Goal: Task Accomplishment & Management: Manage account settings

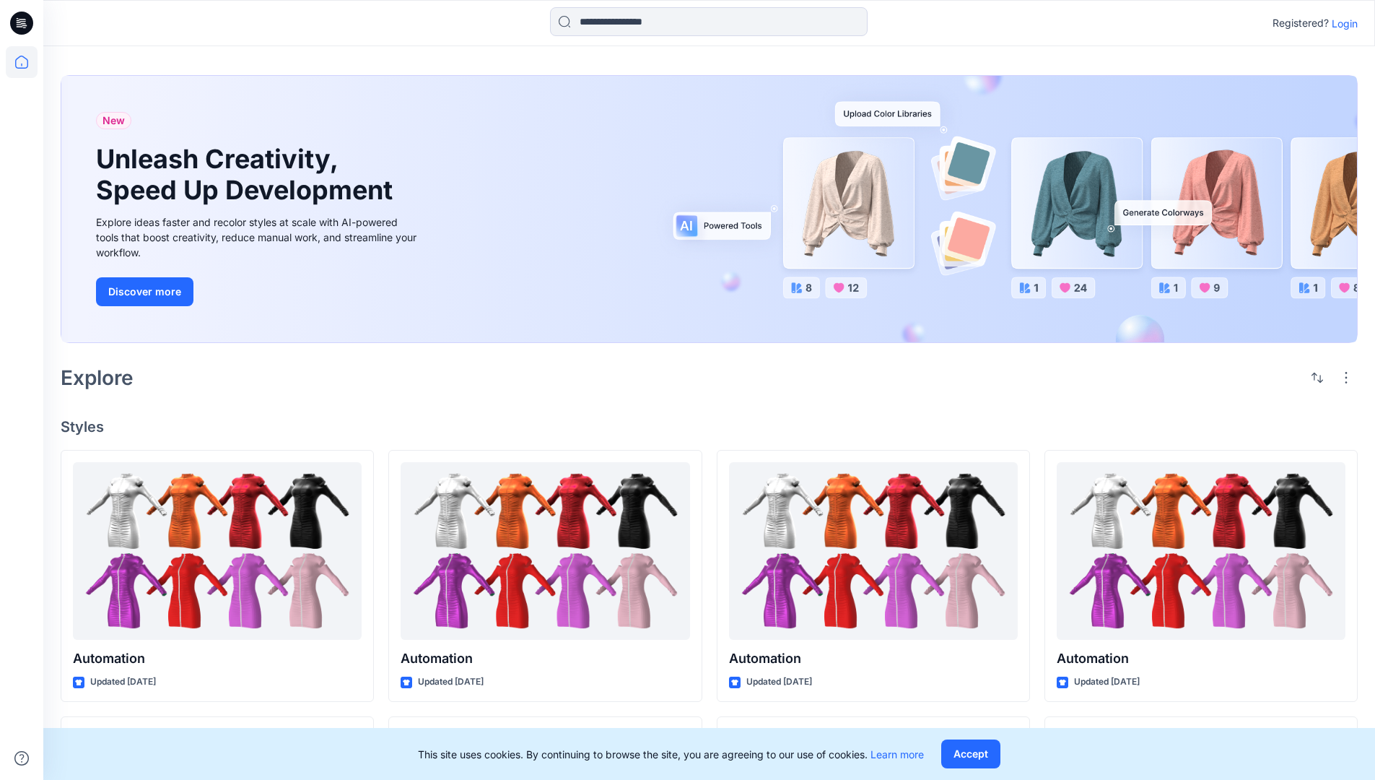
click at [1341, 23] on p "Login" at bounding box center [1345, 23] width 26 height 15
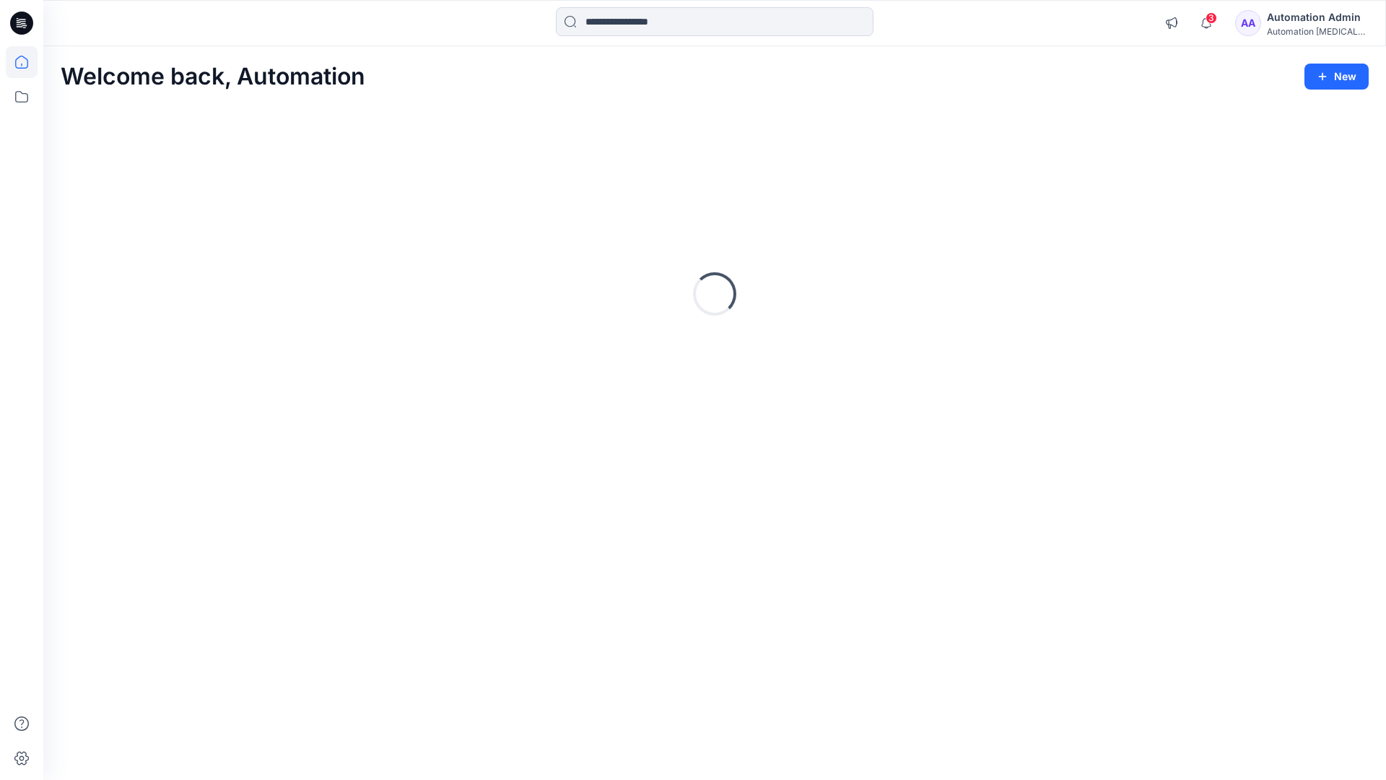
click at [1299, 23] on div "Automation Admin" at bounding box center [1317, 17] width 101 height 17
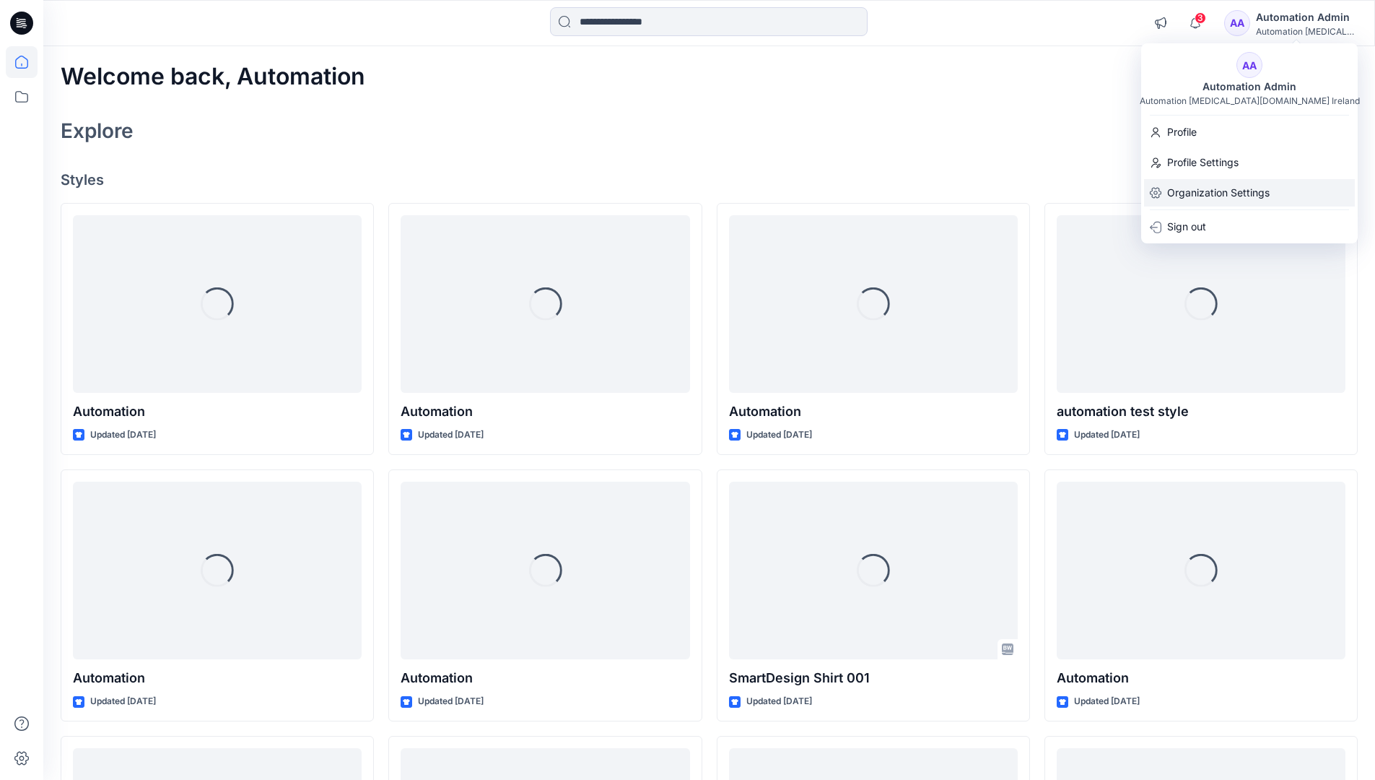
click at [1221, 183] on p "Organization Settings" at bounding box center [1218, 192] width 102 height 27
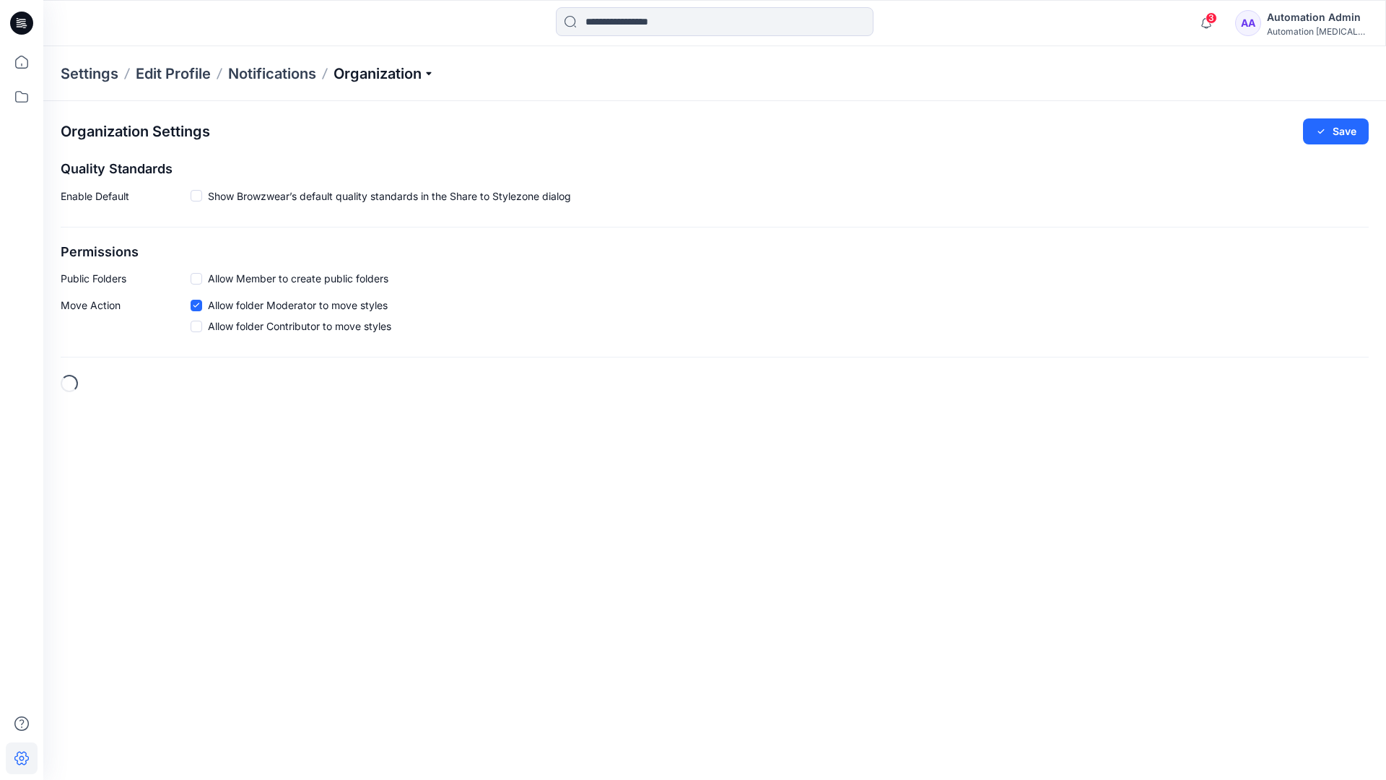
click at [429, 74] on p "Organization" at bounding box center [383, 74] width 101 height 20
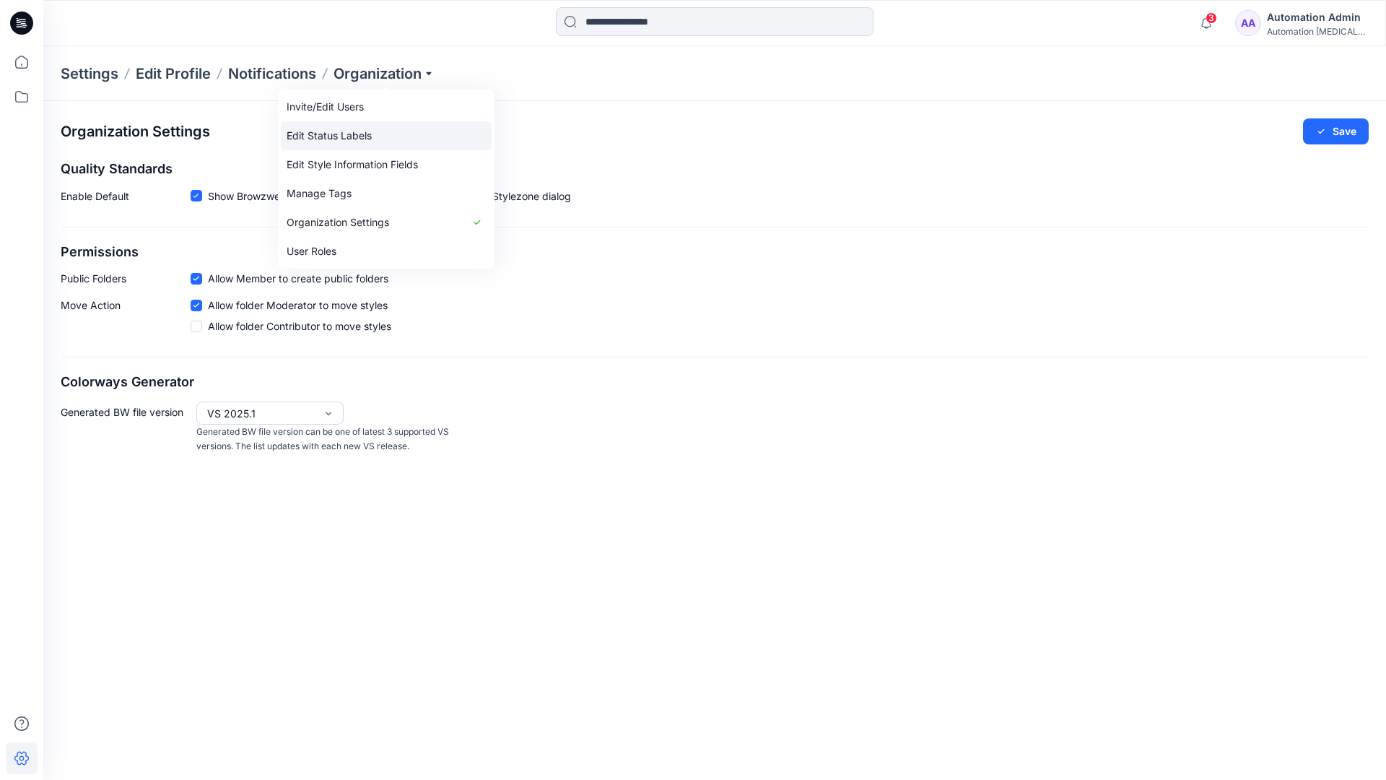
click at [357, 134] on link "Edit Status Labels" at bounding box center [386, 135] width 211 height 29
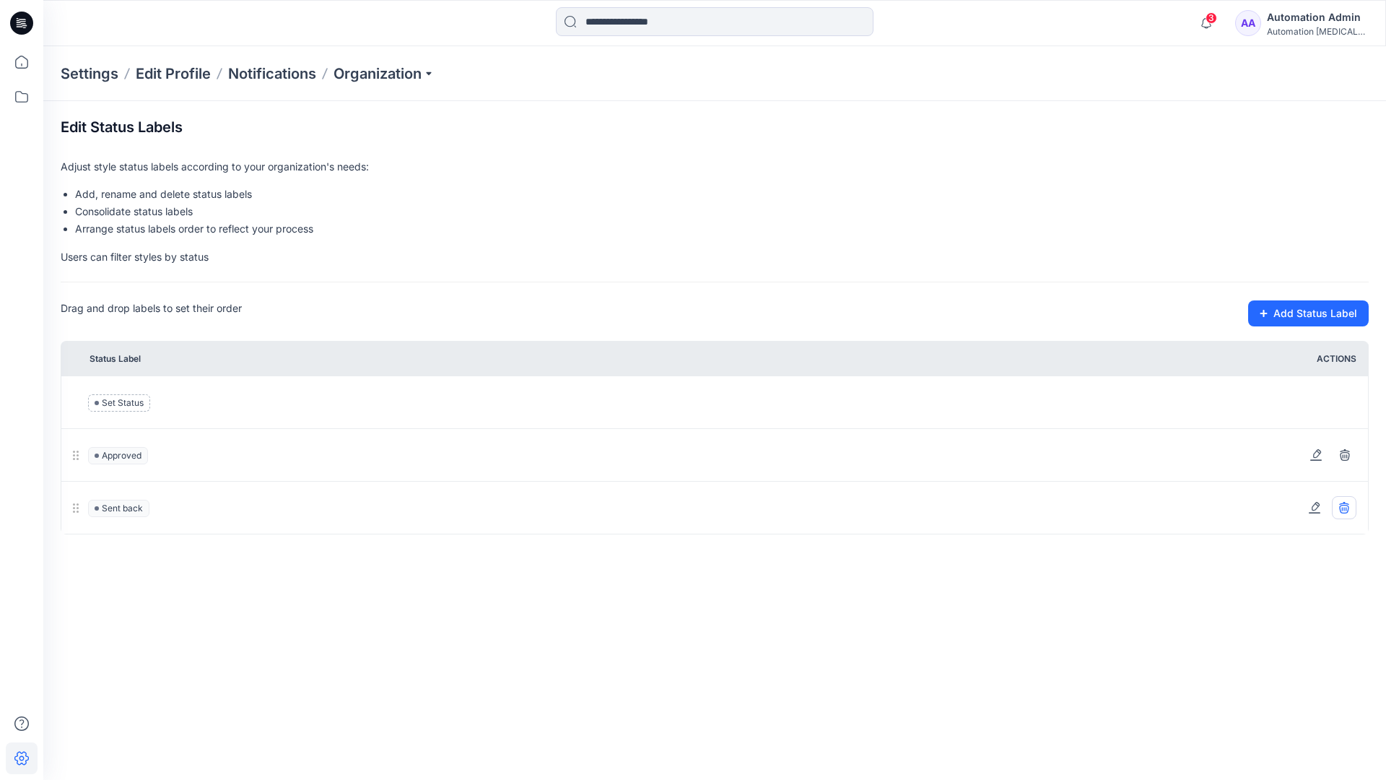
click at [1346, 507] on icon at bounding box center [1344, 508] width 12 height 12
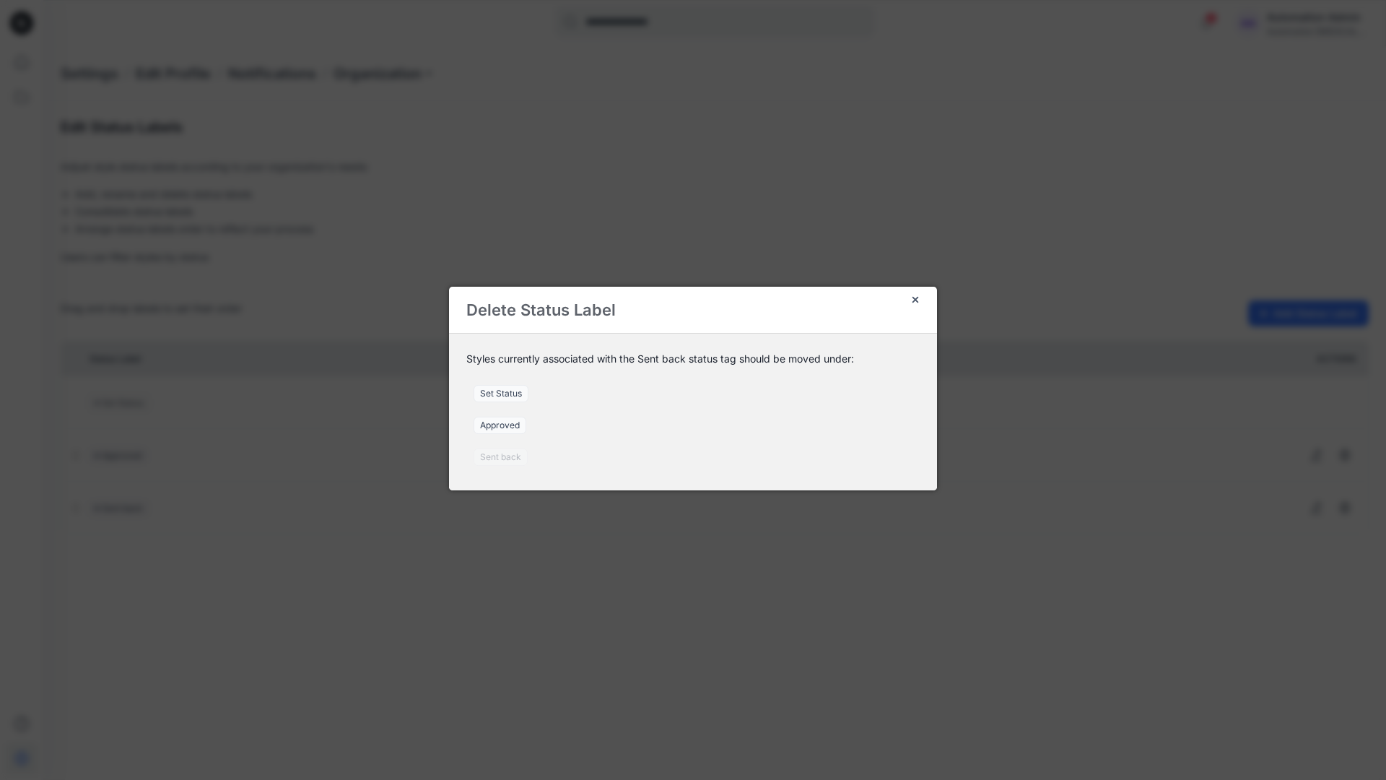
click at [507, 393] on span "Set Status" at bounding box center [500, 393] width 55 height 17
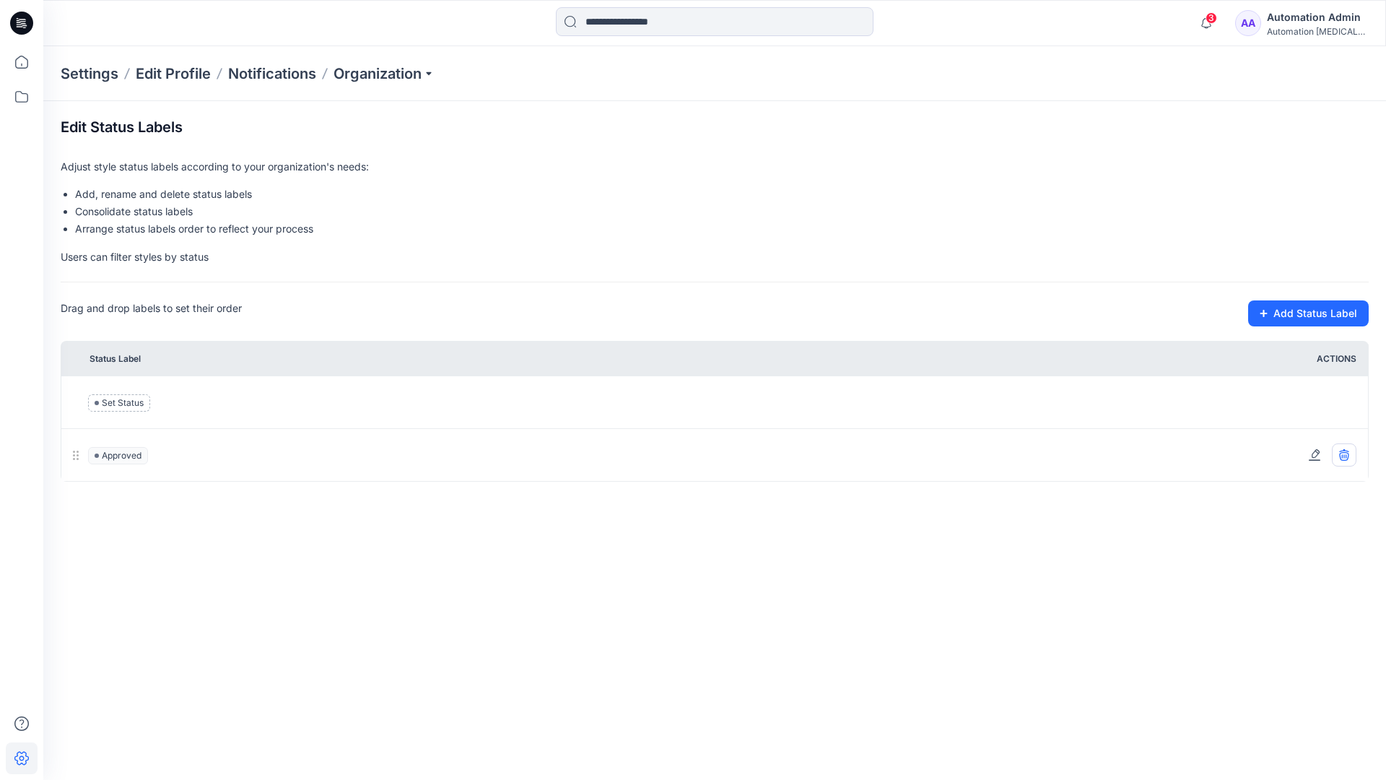
click at [1348, 457] on icon at bounding box center [1343, 456] width 9 height 9
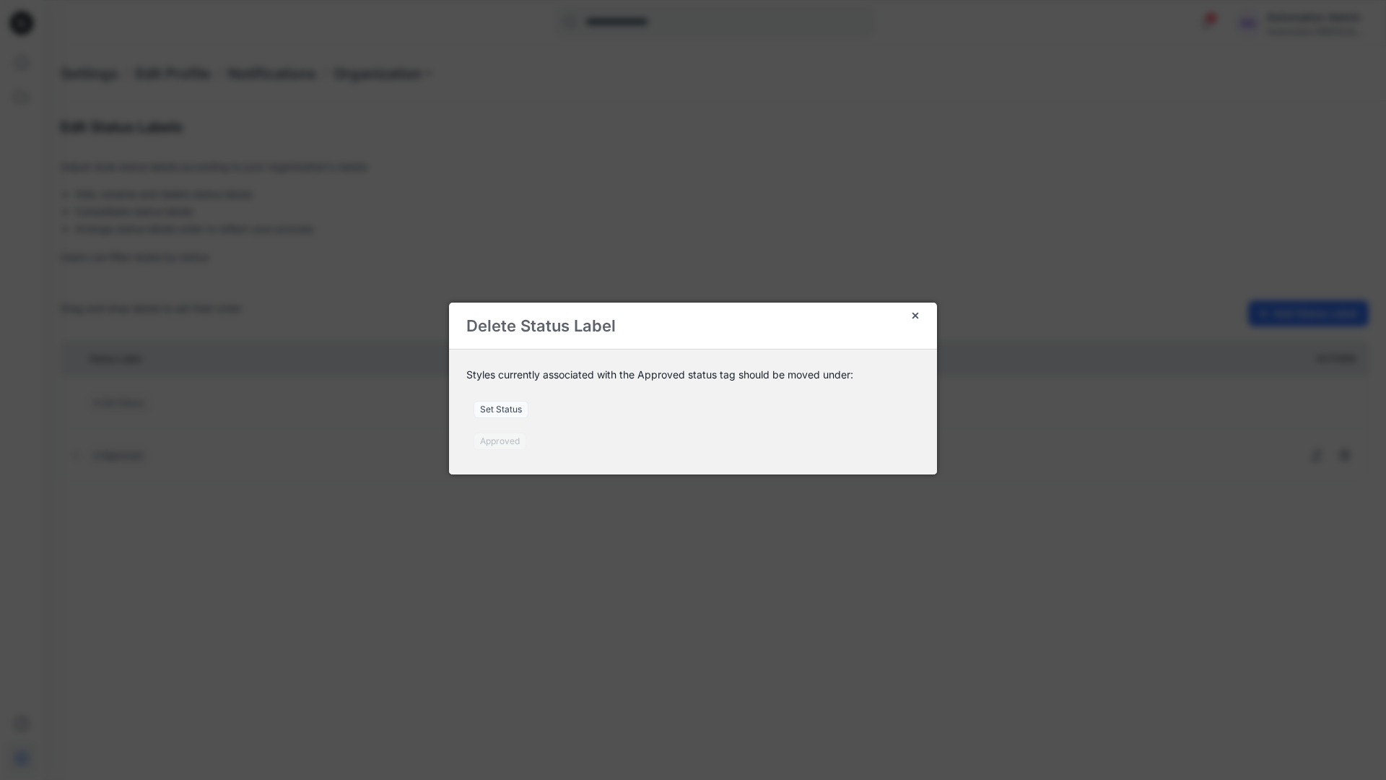
click at [509, 411] on span "Set Status" at bounding box center [500, 409] width 55 height 17
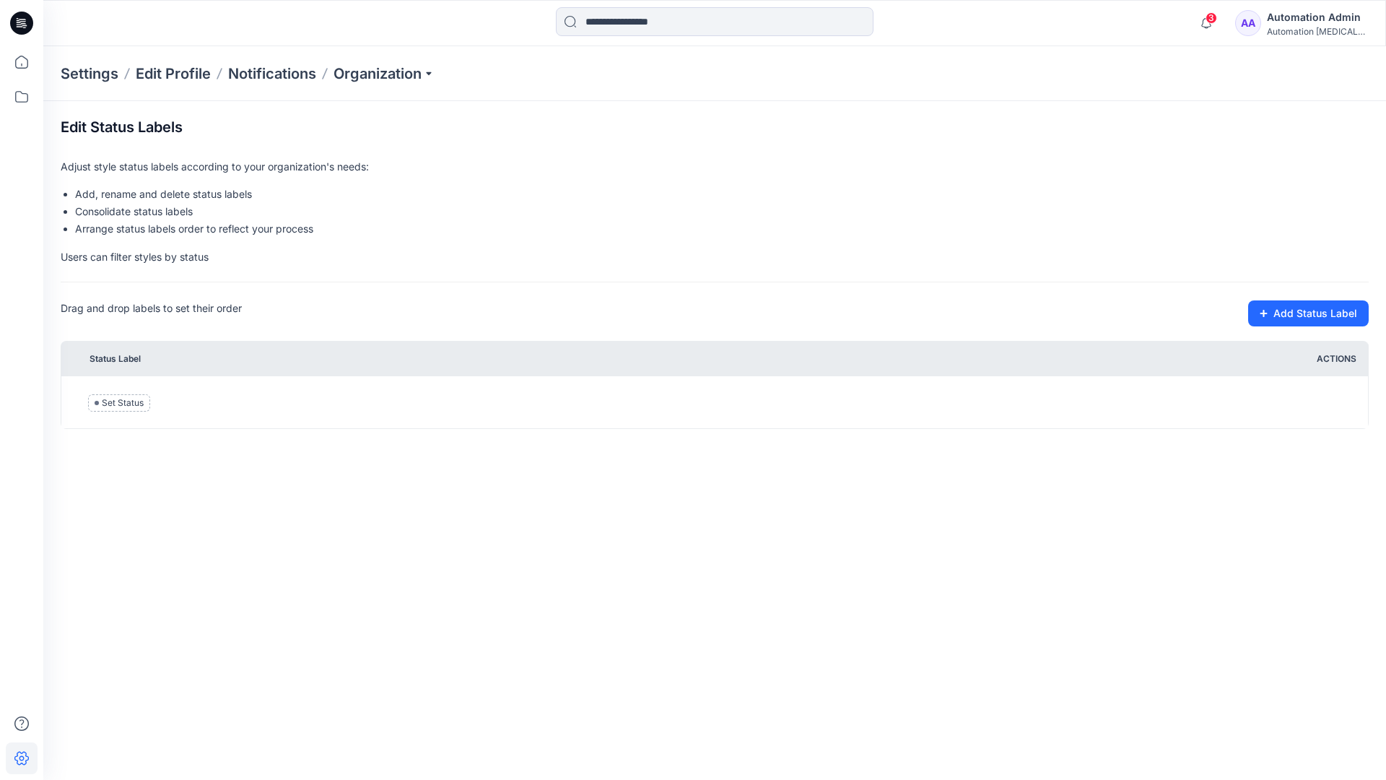
click at [1293, 29] on div "Automation [MEDICAL_DATA]..." at bounding box center [1317, 31] width 101 height 11
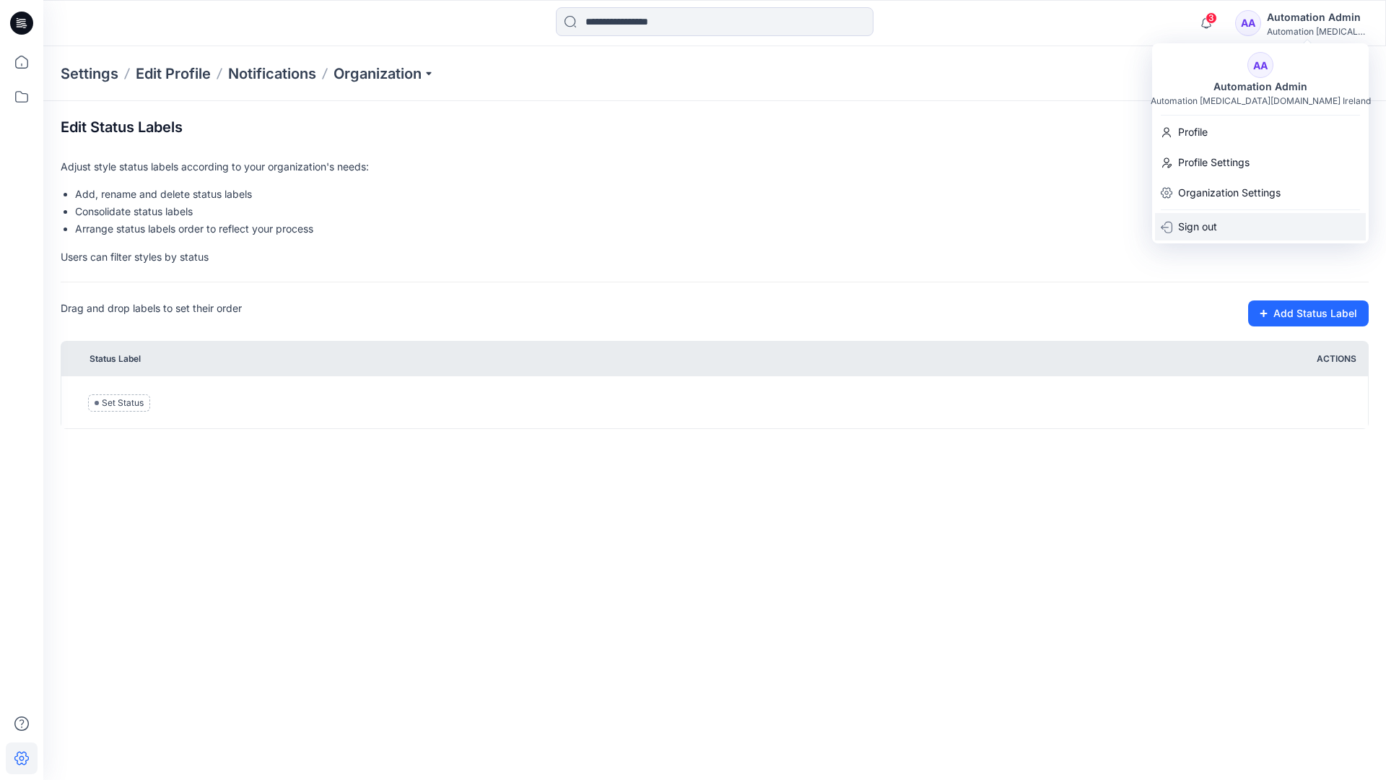
click at [1210, 222] on p "Sign out" at bounding box center [1197, 226] width 39 height 27
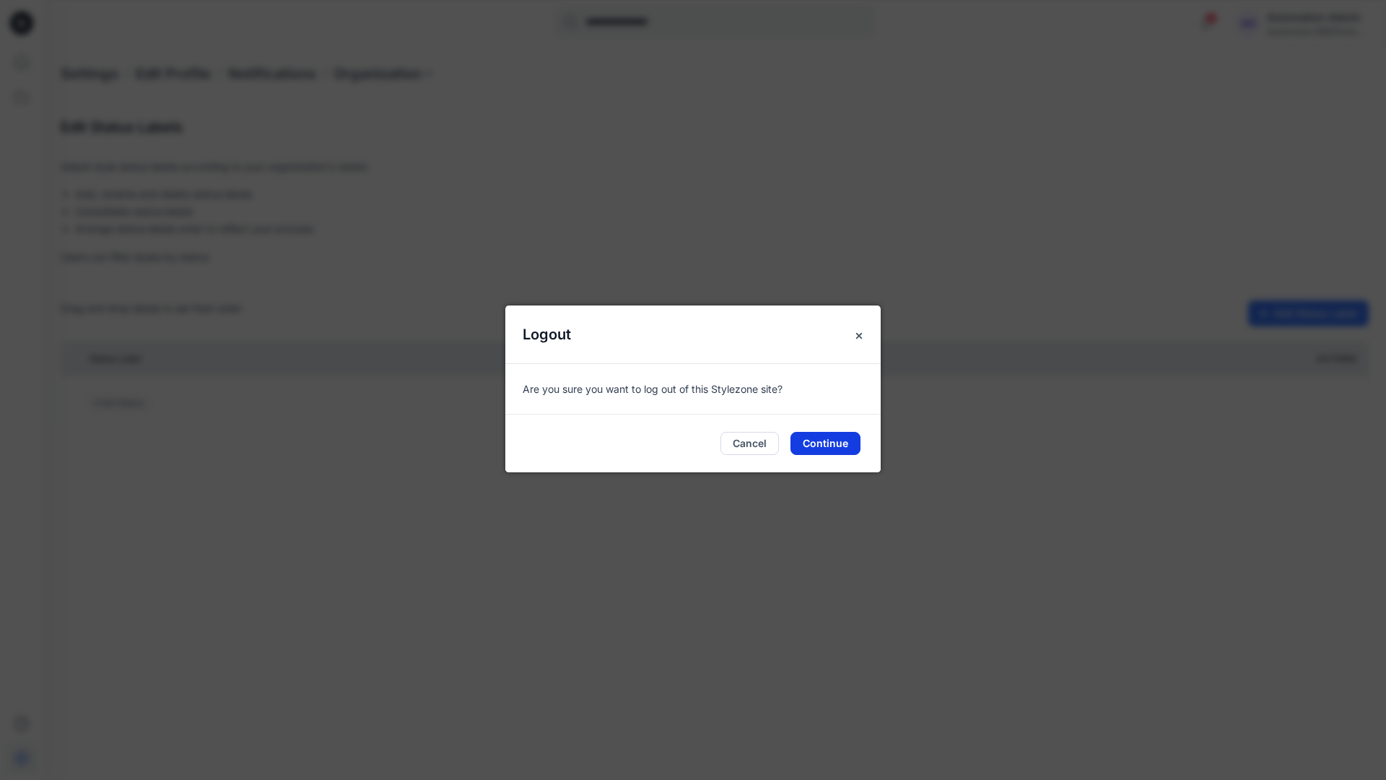
click at [834, 447] on button "Continue" at bounding box center [825, 443] width 70 height 23
